Goal: Entertainment & Leisure: Consume media (video, audio)

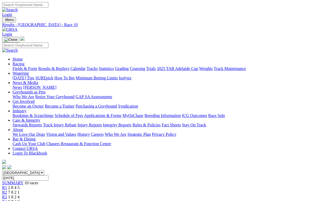
click at [61, 66] on link "Results & Replays" at bounding box center [53, 68] width 31 height 4
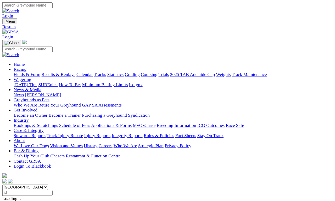
scroll to position [2, 0]
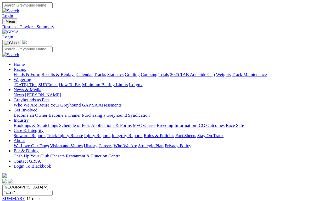
scroll to position [2, 0]
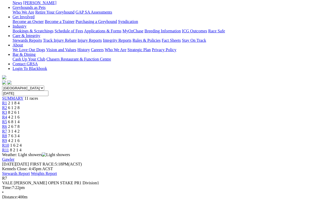
scroll to position [85, 0]
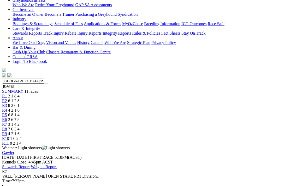
scroll to position [92, 0]
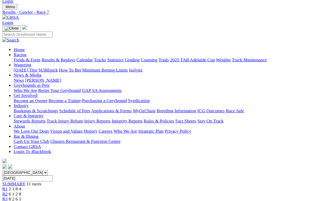
scroll to position [0, 0]
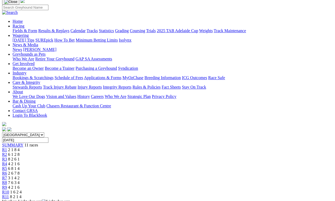
scroll to position [34, 0]
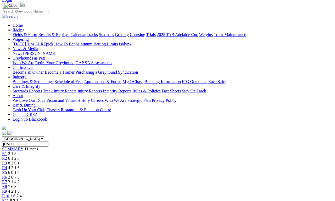
click at [9, 185] on span "R10" at bounding box center [5, 196] width 7 height 4
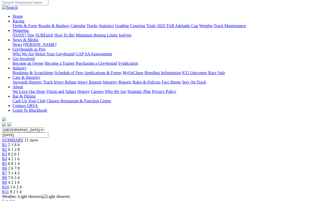
scroll to position [28, 0]
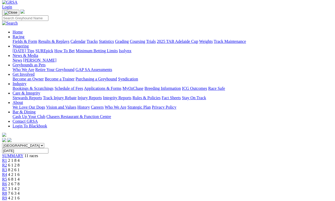
scroll to position [10, 0]
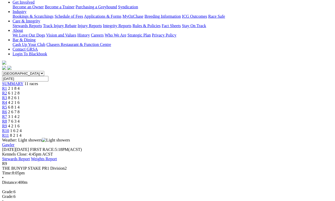
scroll to position [99, 0]
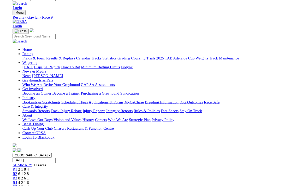
scroll to position [106, 0]
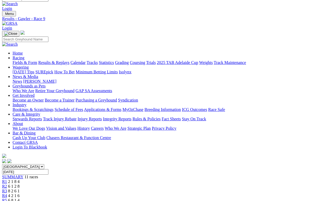
scroll to position [0, 0]
